Goal: Book appointment/travel/reservation

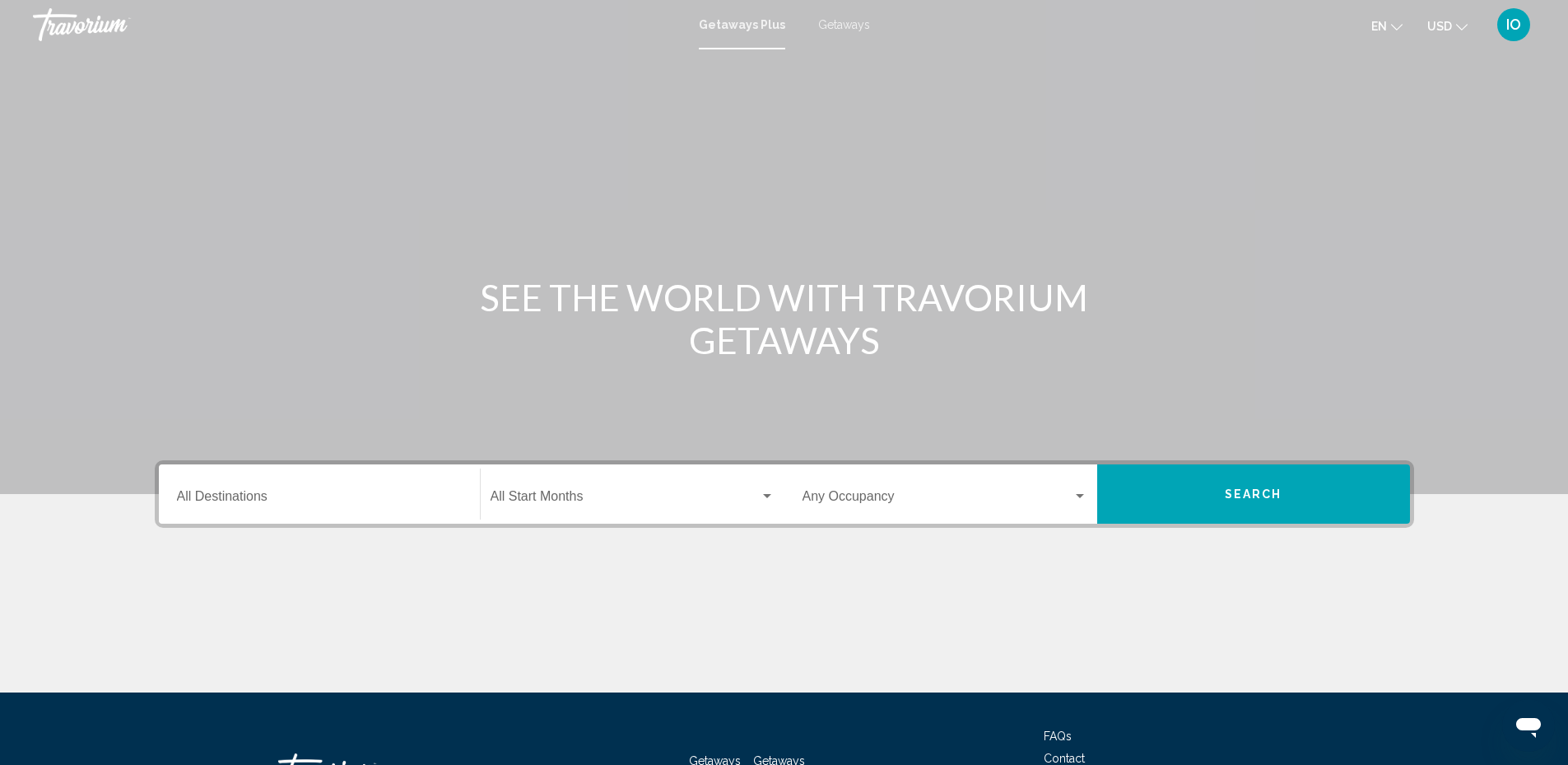
click at [195, 489] on div "Destination All Destinations" at bounding box center [320, 494] width 285 height 52
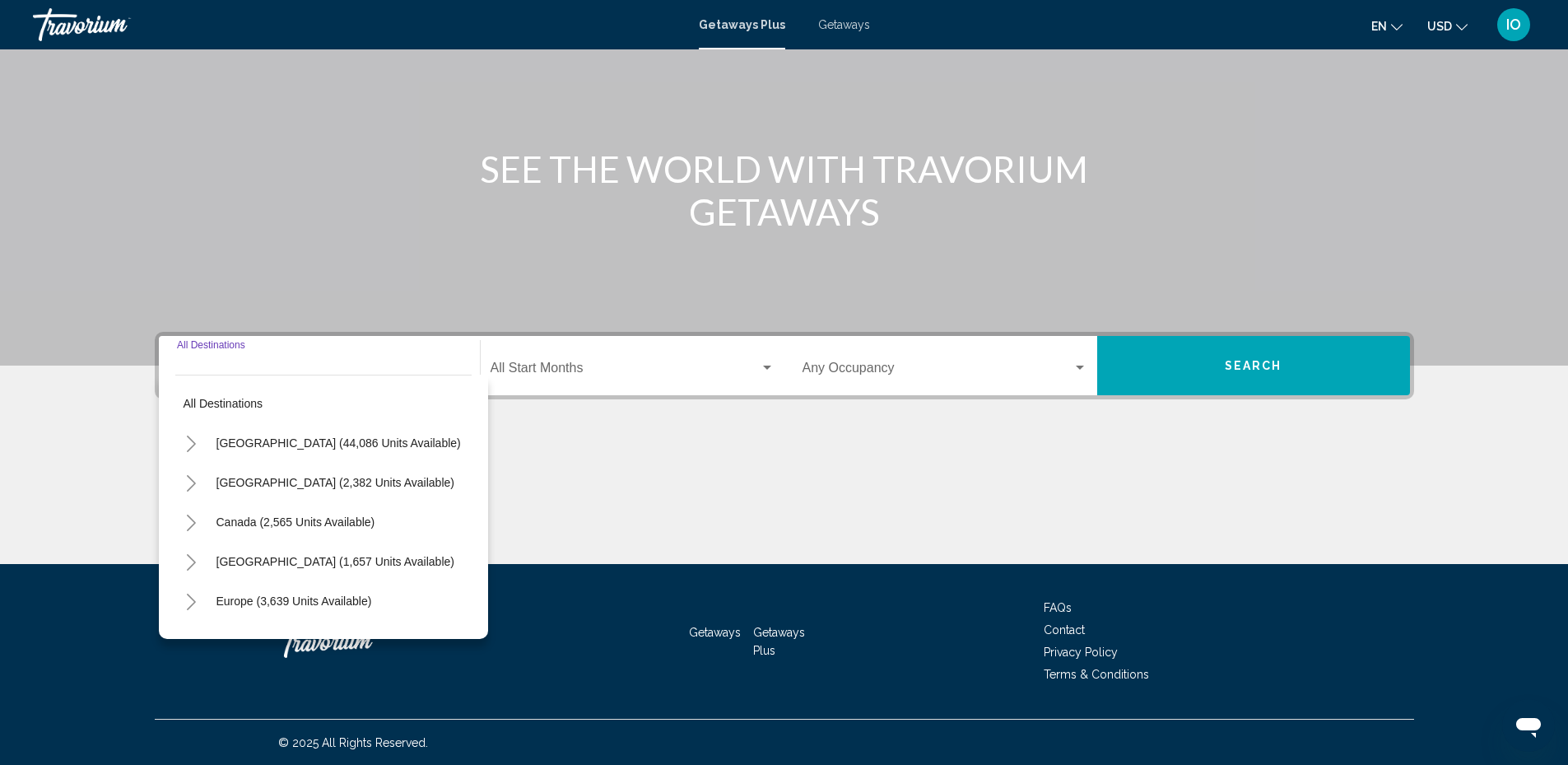
scroll to position [130, 0]
click at [188, 347] on div "Destination All Destinations" at bounding box center [320, 366] width 285 height 52
click at [192, 367] on input "Destination All Destinations" at bounding box center [320, 370] width 285 height 15
click at [196, 360] on div "Destination All Destinations" at bounding box center [320, 366] width 285 height 52
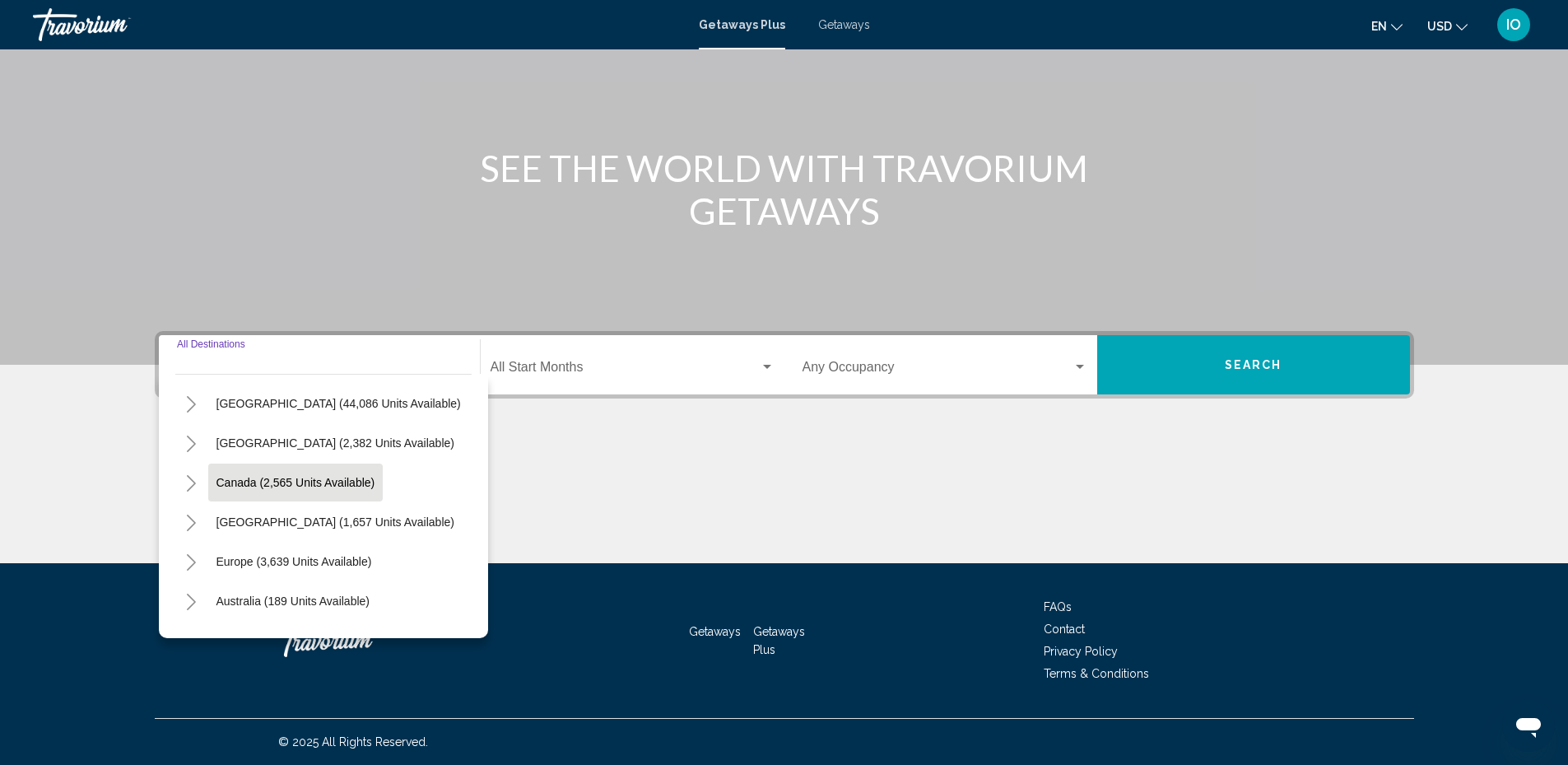
scroll to position [82, 0]
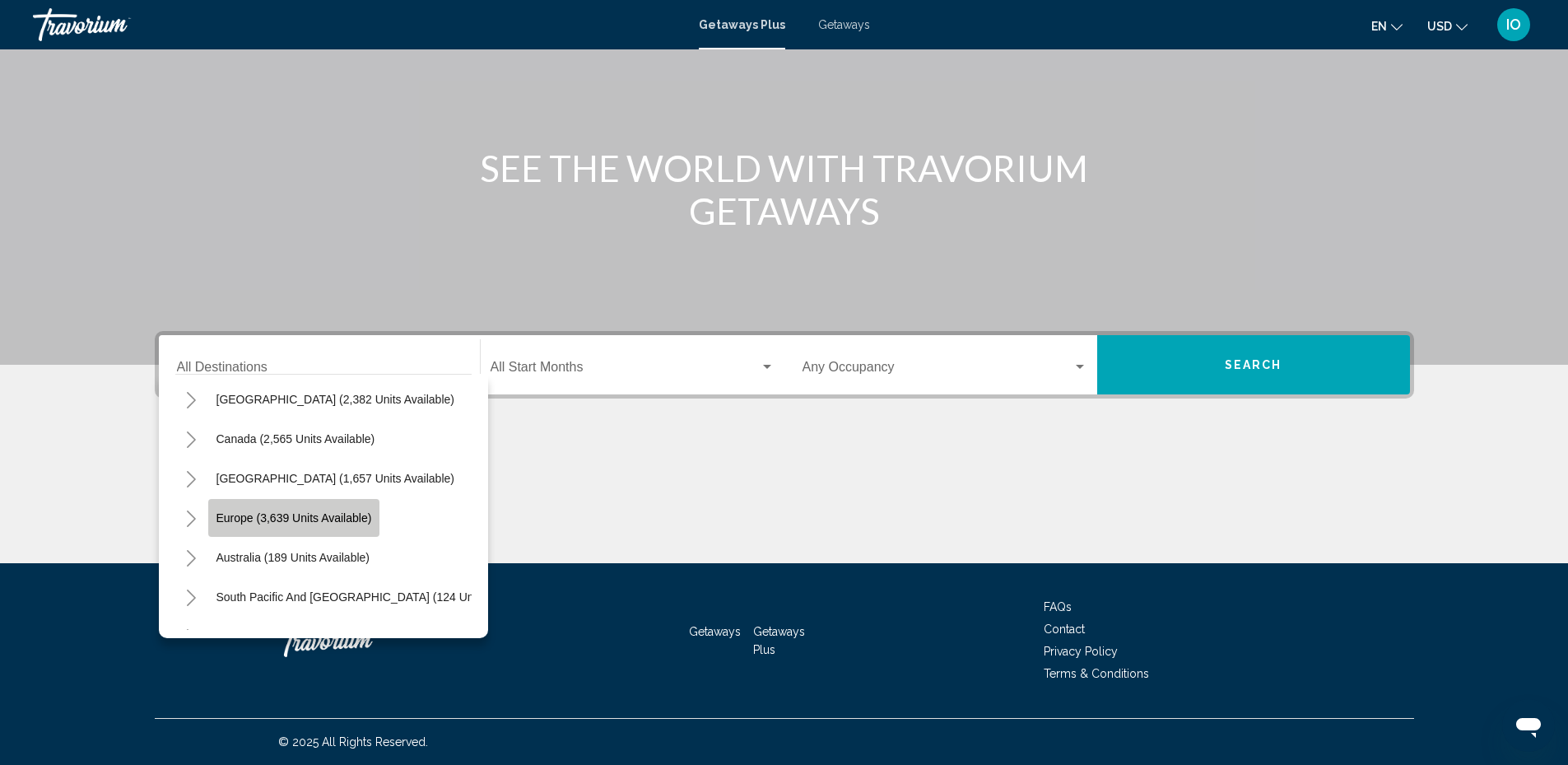
click at [309, 524] on span "Europe (3,639 units available)" at bounding box center [295, 518] width 156 height 13
type input "**********"
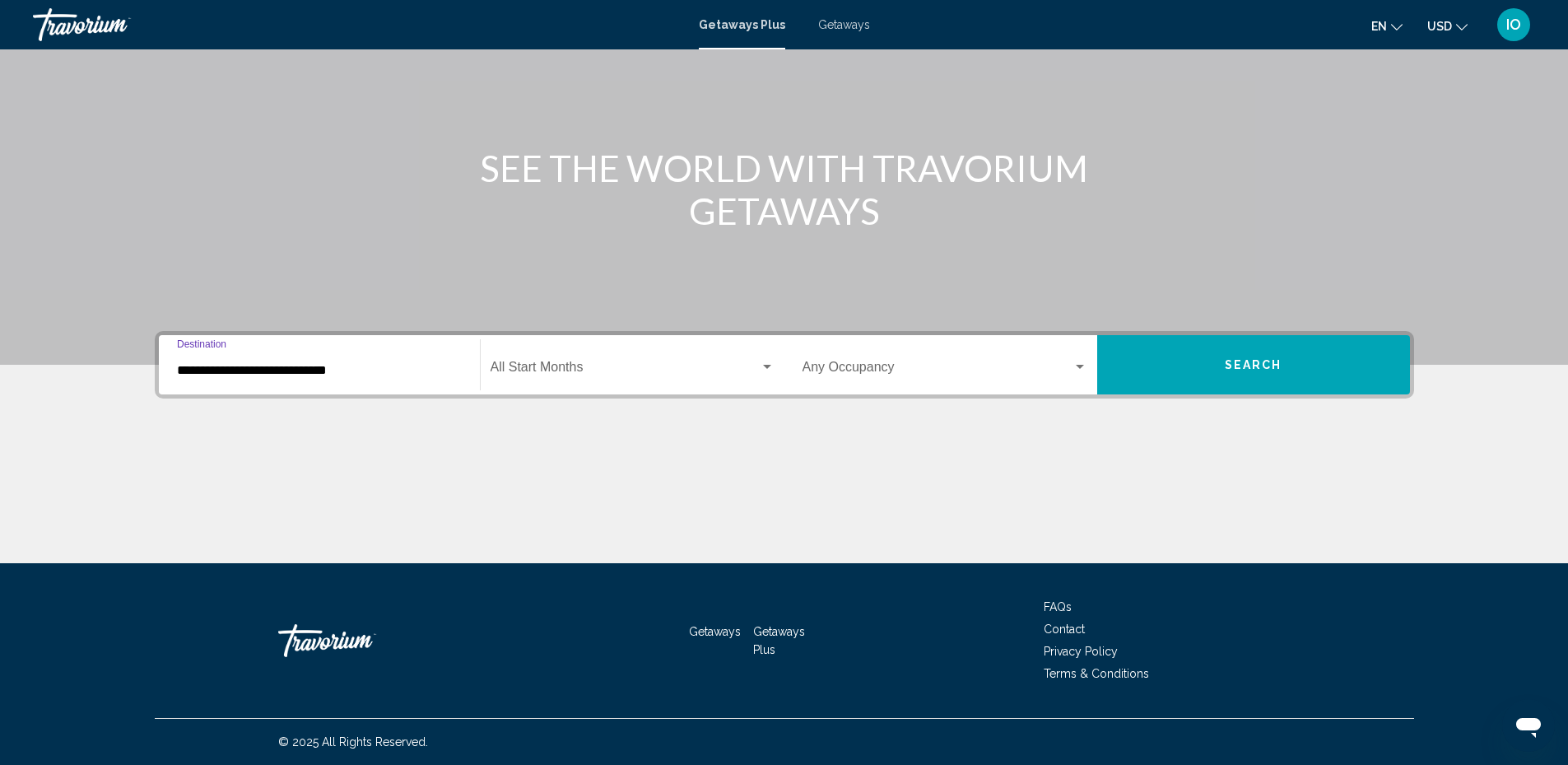
click at [515, 372] on span "Search widget" at bounding box center [625, 370] width 270 height 15
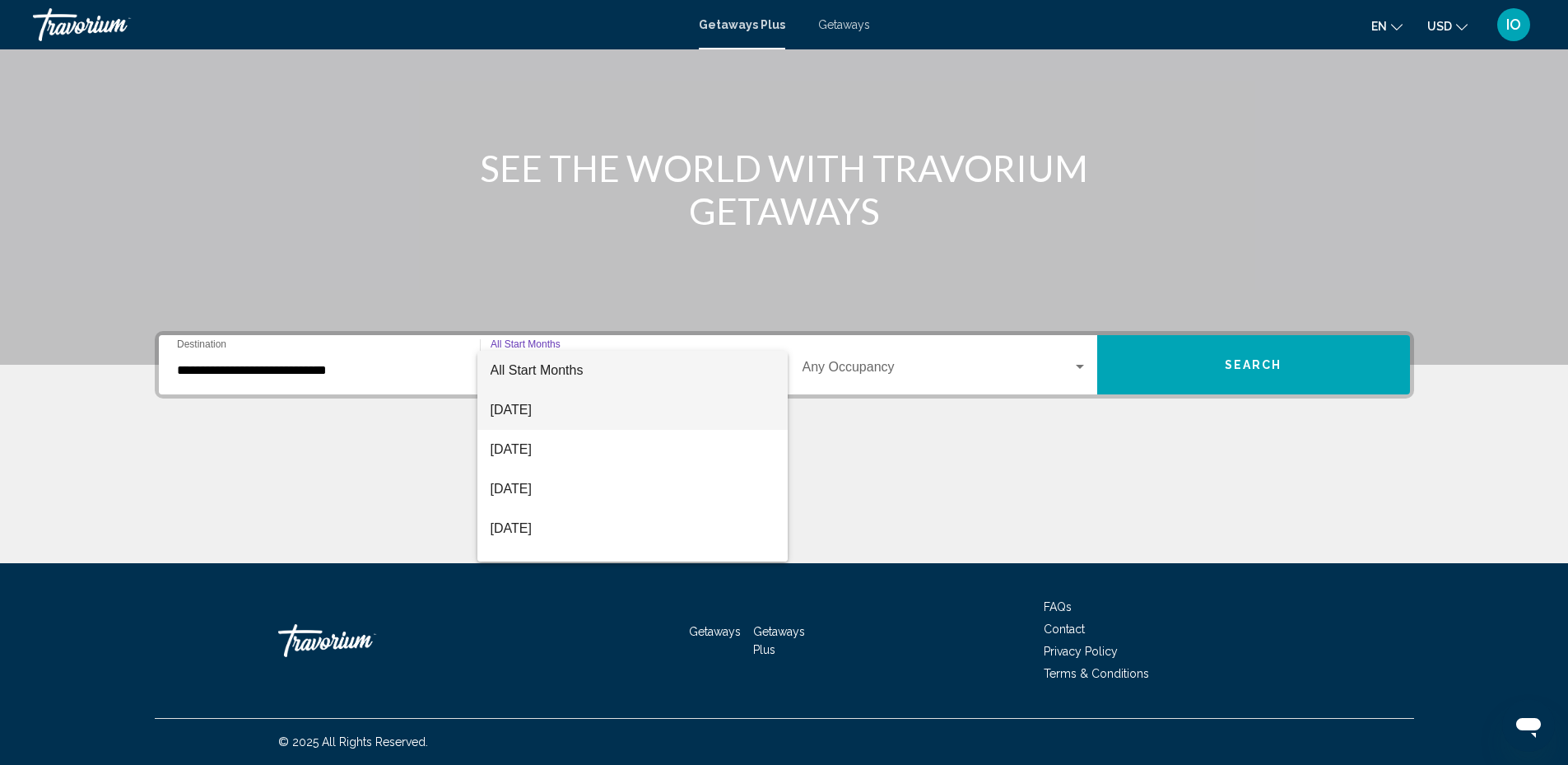
click at [517, 414] on span "[DATE]" at bounding box center [632, 411] width 284 height 40
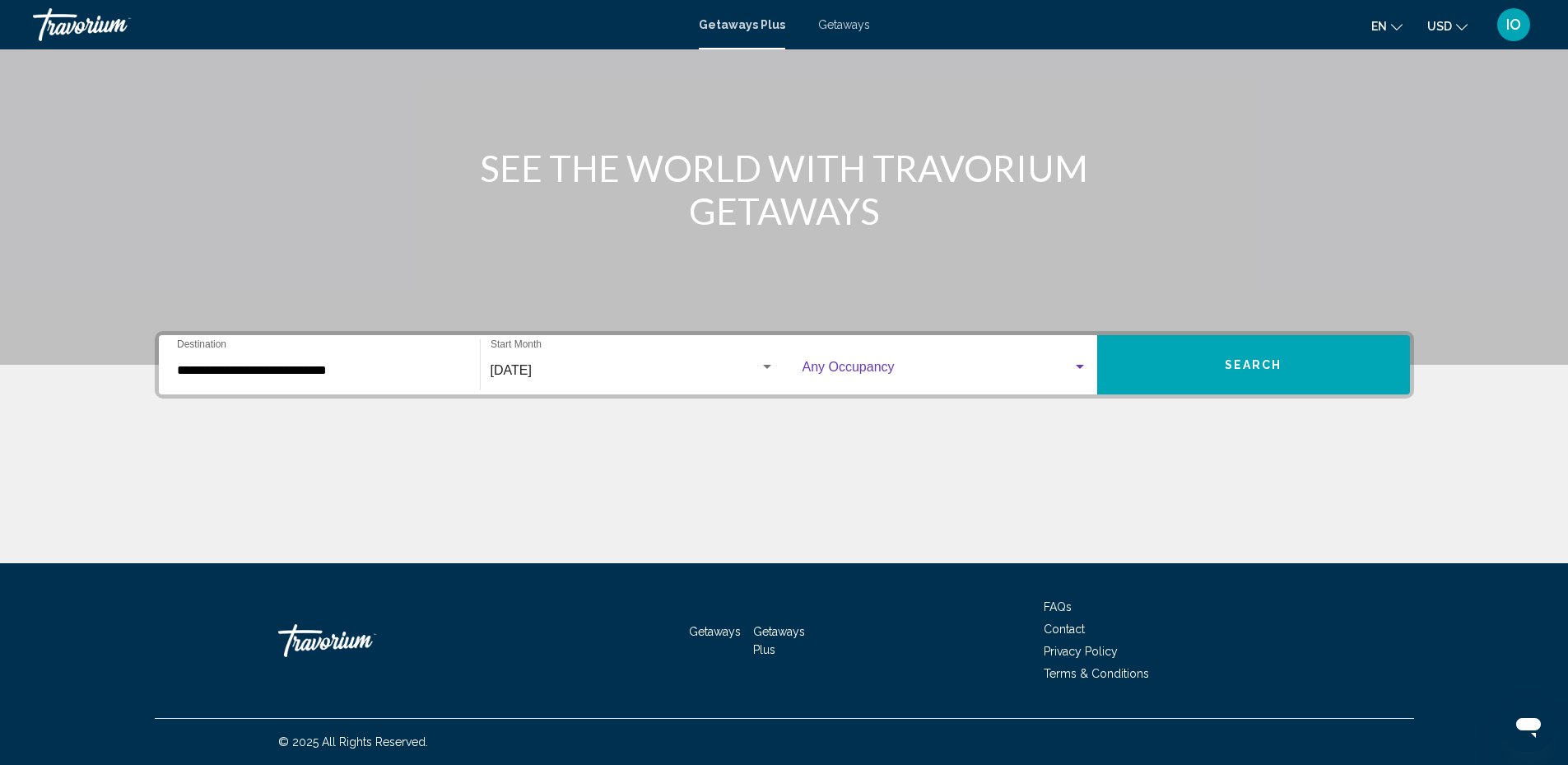
click at [819, 373] on span "Search widget" at bounding box center [937, 370] width 270 height 15
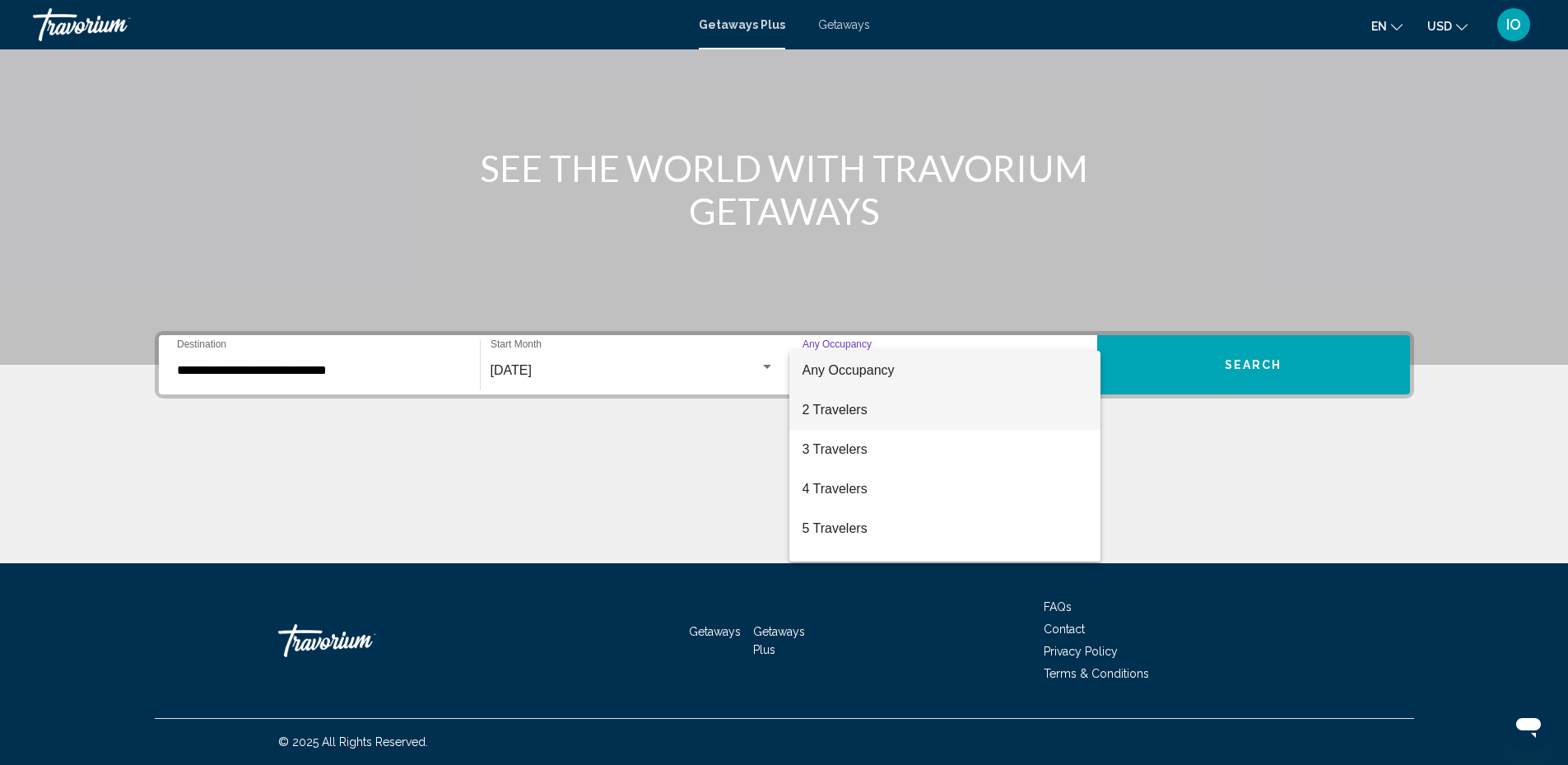
click at [837, 413] on span "2 Travelers" at bounding box center [945, 411] width 285 height 40
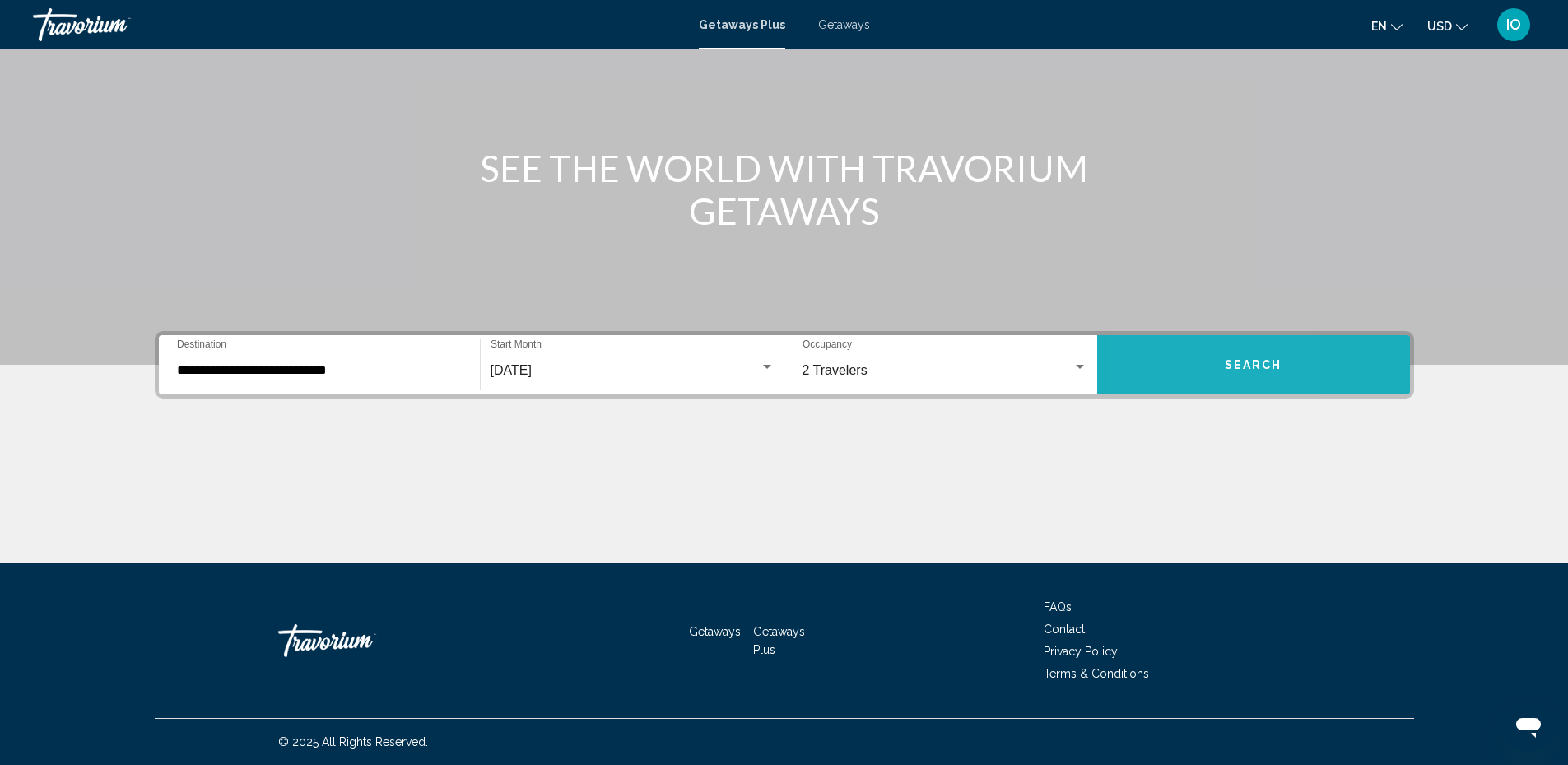
click at [1157, 374] on button "Search" at bounding box center [1254, 365] width 313 height 60
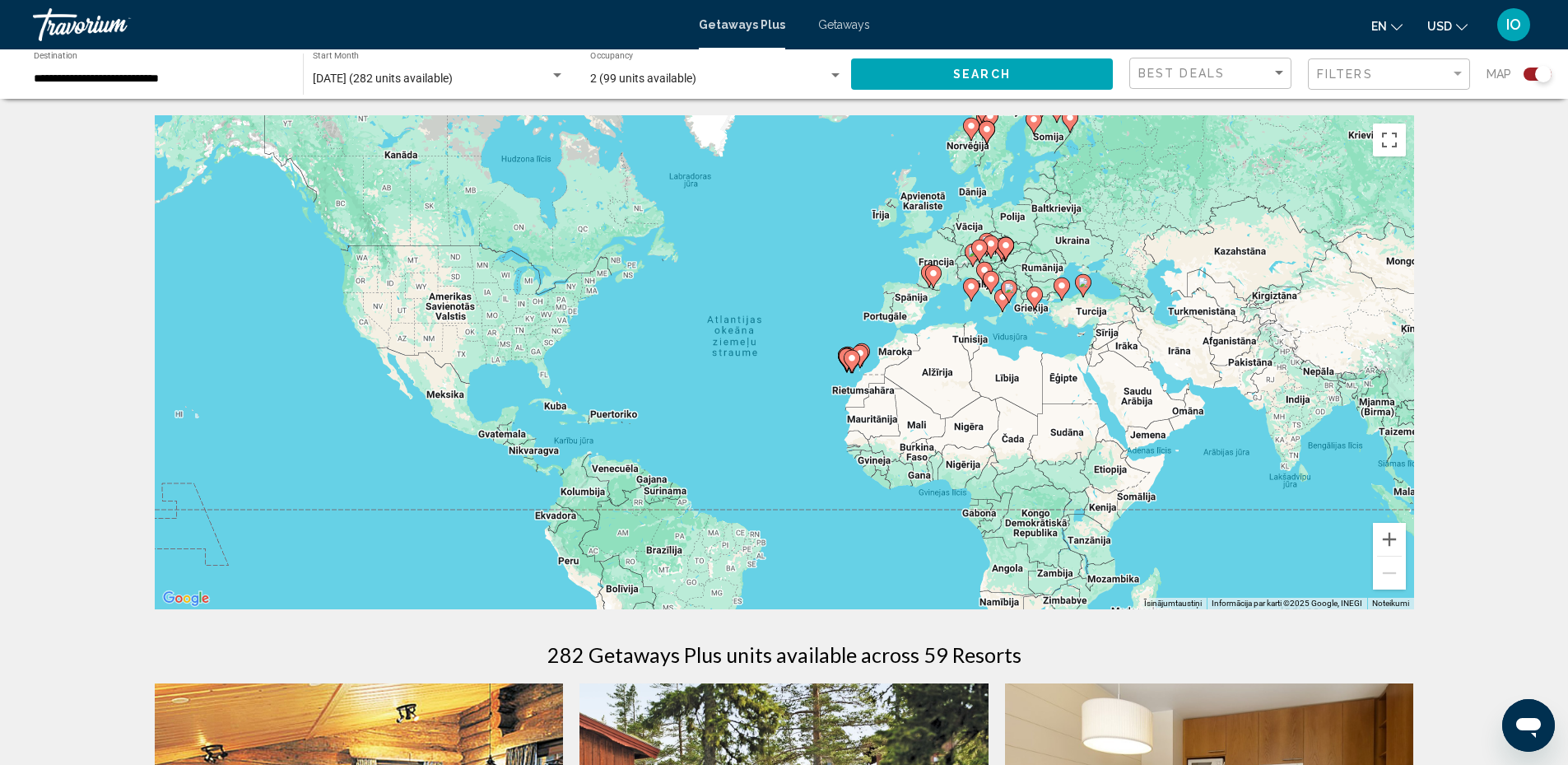
click at [1030, 239] on div "Lai aktivizētu vilkšanu ar tastatūru, nospiediet taustiņu kombināciju Alt + Ent…" at bounding box center [784, 362] width 1260 height 494
click at [1393, 539] on button "Tuvināt" at bounding box center [1389, 539] width 33 height 33
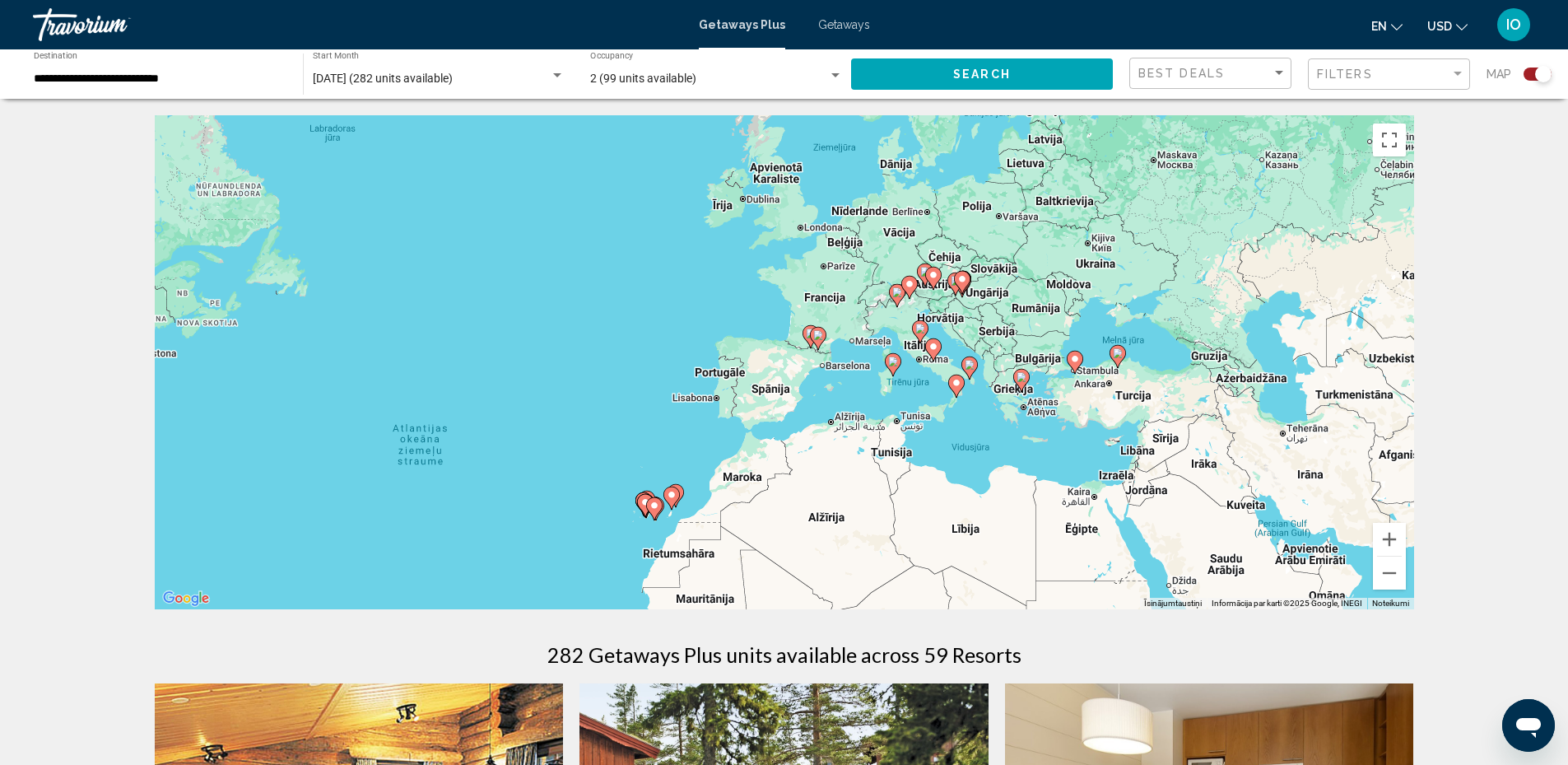
drag, startPoint x: 1306, startPoint y: 342, endPoint x: 1045, endPoint y: 493, distance: 301.5
click at [1044, 493] on div "Lai aktivizētu vilkšanu ar tastatūru, nospiediet taustiņu kombināciju Alt + Ent…" at bounding box center [784, 362] width 1260 height 494
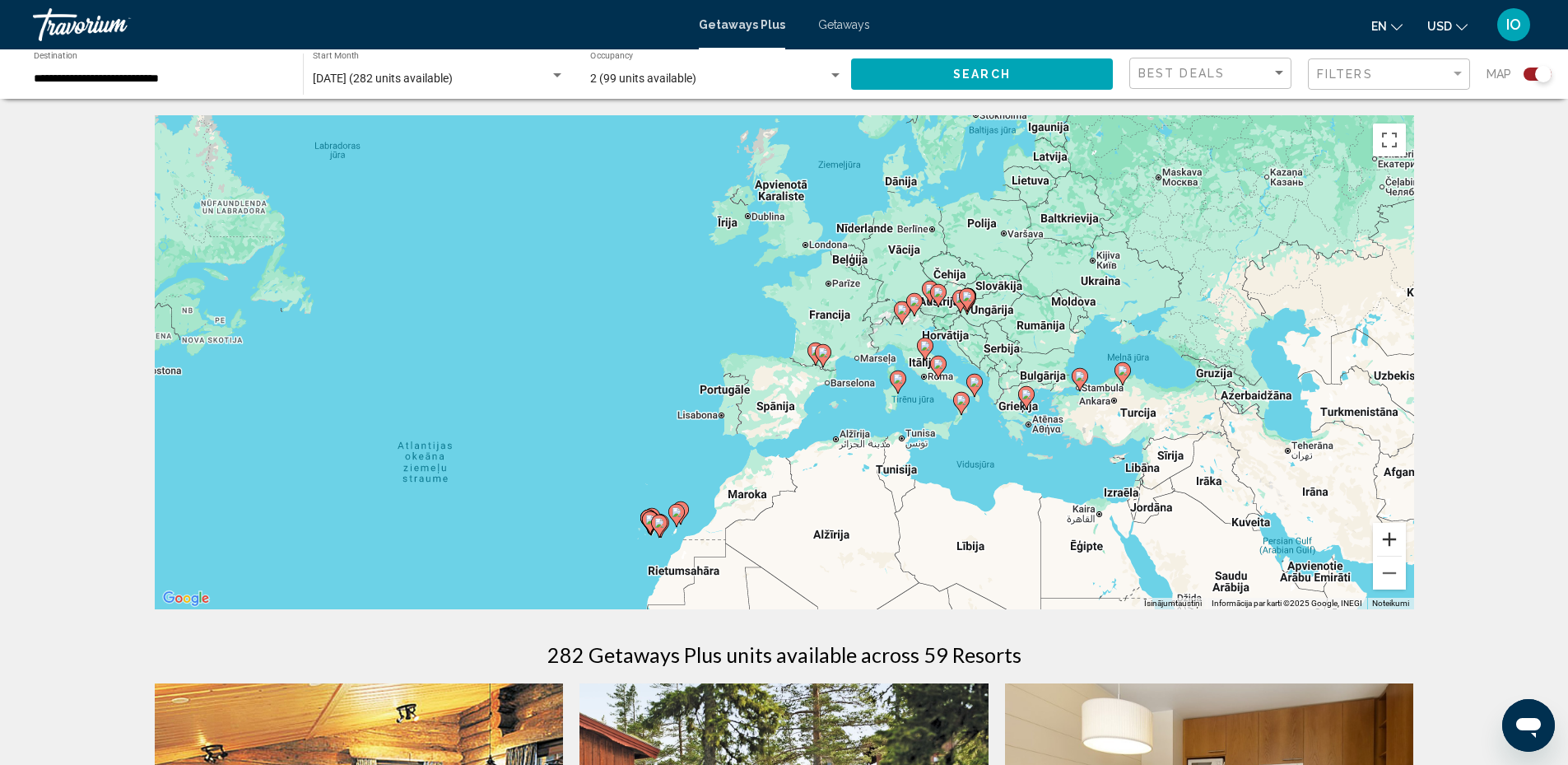
click at [1394, 539] on button "Tuvināt" at bounding box center [1389, 539] width 33 height 33
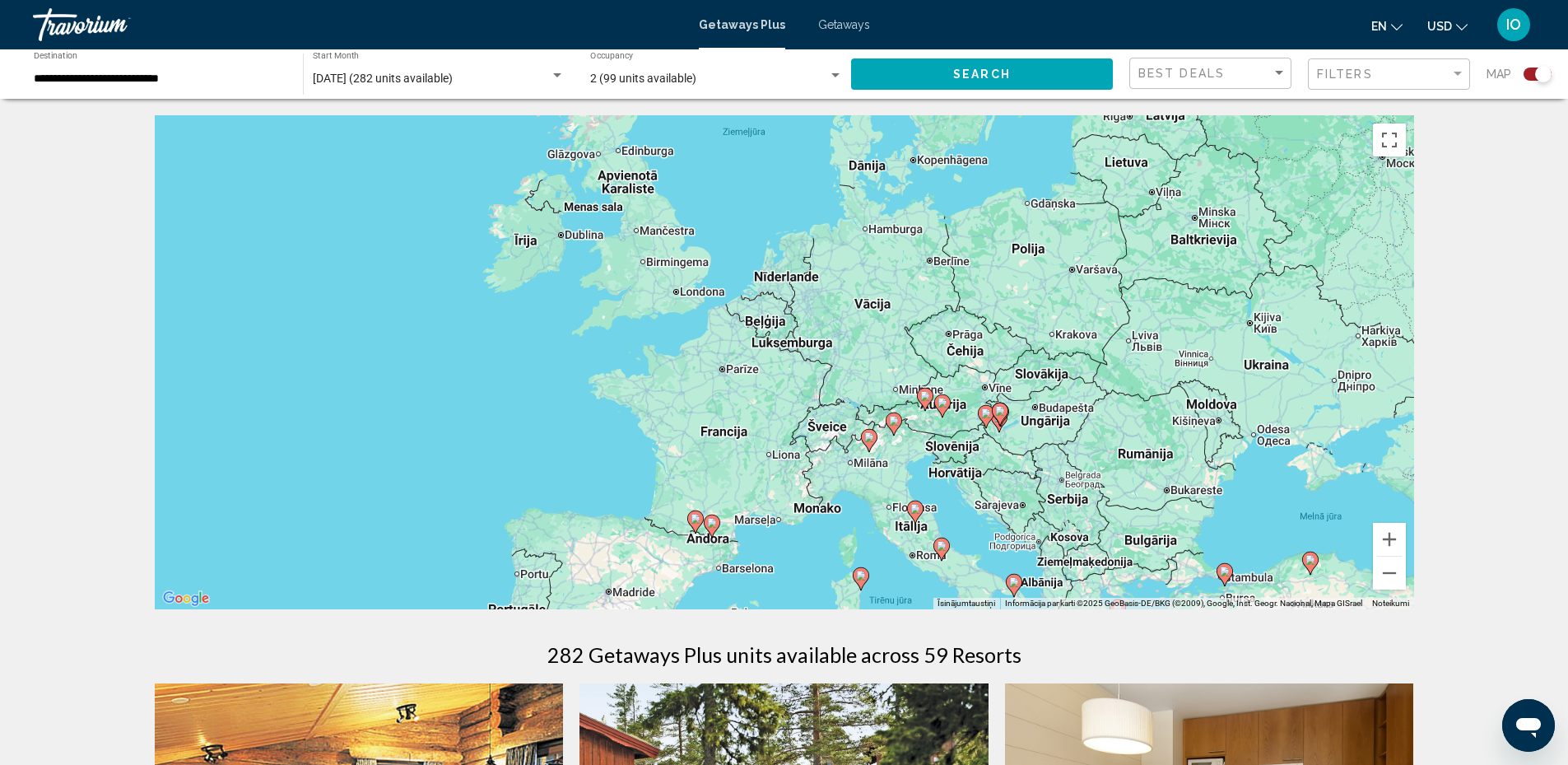
drag, startPoint x: 1283, startPoint y: 319, endPoint x: 1143, endPoint y: 474, distance: 208.9
click at [1143, 474] on div "Lai aktivizētu vilkšanu ar tastatūru, nospiediet taustiņu kombināciju Alt + Ent…" at bounding box center [784, 362] width 1260 height 494
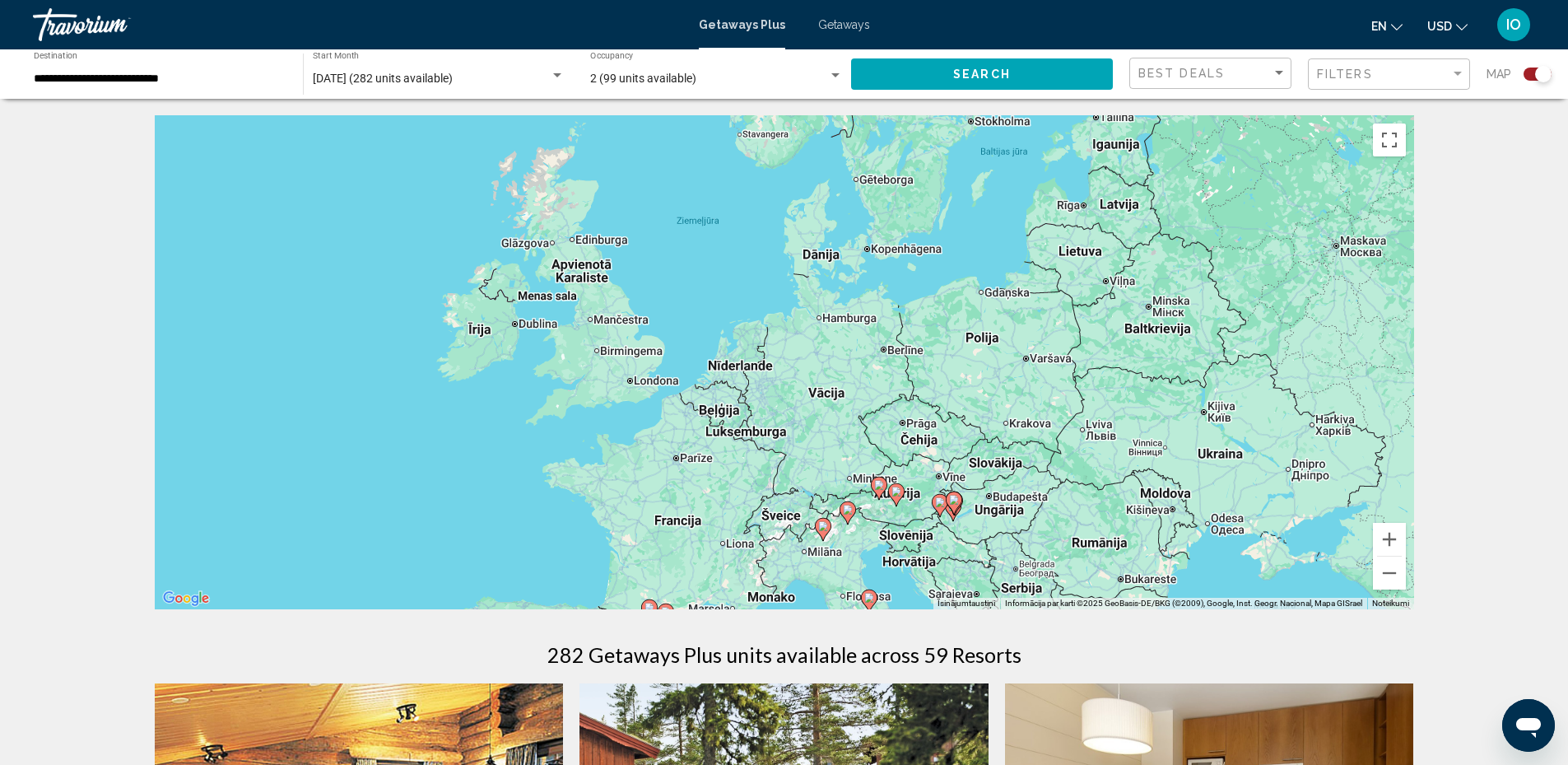
drag, startPoint x: 1209, startPoint y: 341, endPoint x: 1162, endPoint y: 433, distance: 103.3
click at [1162, 433] on div "Lai aktivizētu vilkšanu ar tastatūru, nospiediet taustiņu kombināciju Alt + Ent…" at bounding box center [784, 362] width 1260 height 494
